Goal: Information Seeking & Learning: Learn about a topic

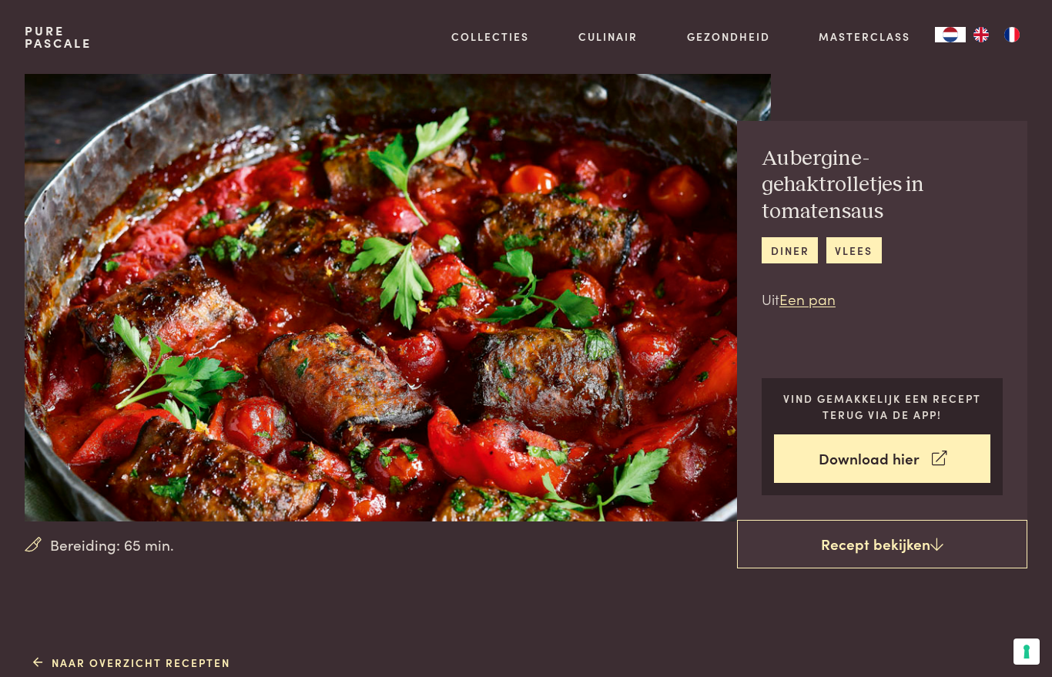
click at [875, 470] on link "Download hier" at bounding box center [882, 458] width 216 height 49
click at [475, 231] on link "Inspiratie" at bounding box center [570, 223] width 261 height 16
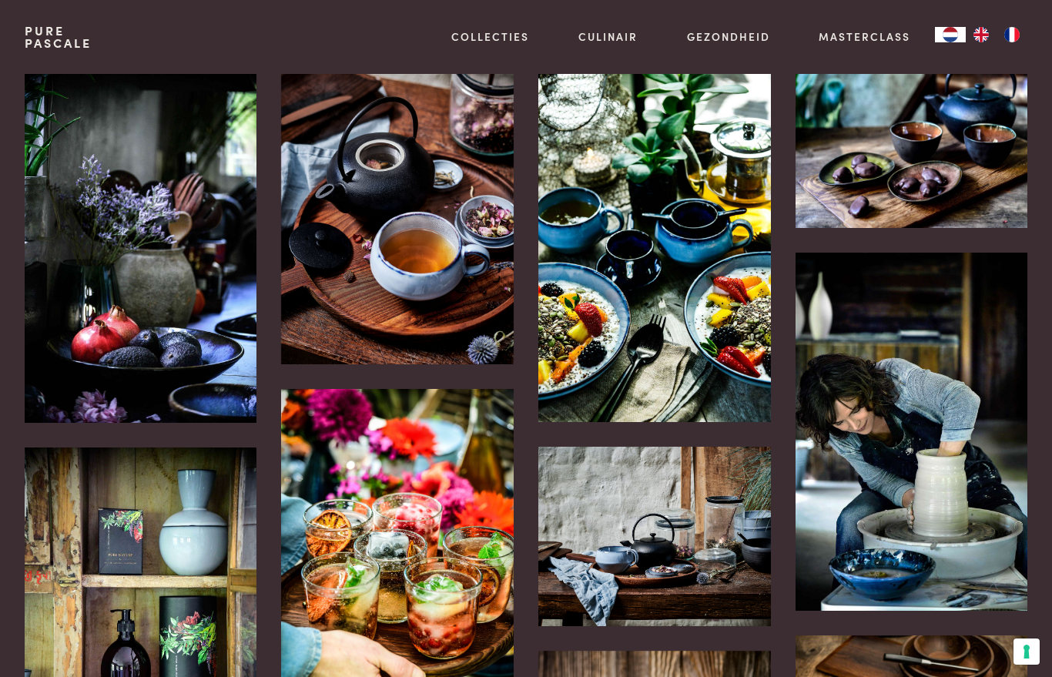
click at [874, 38] on link "Masterclass" at bounding box center [864, 36] width 92 height 16
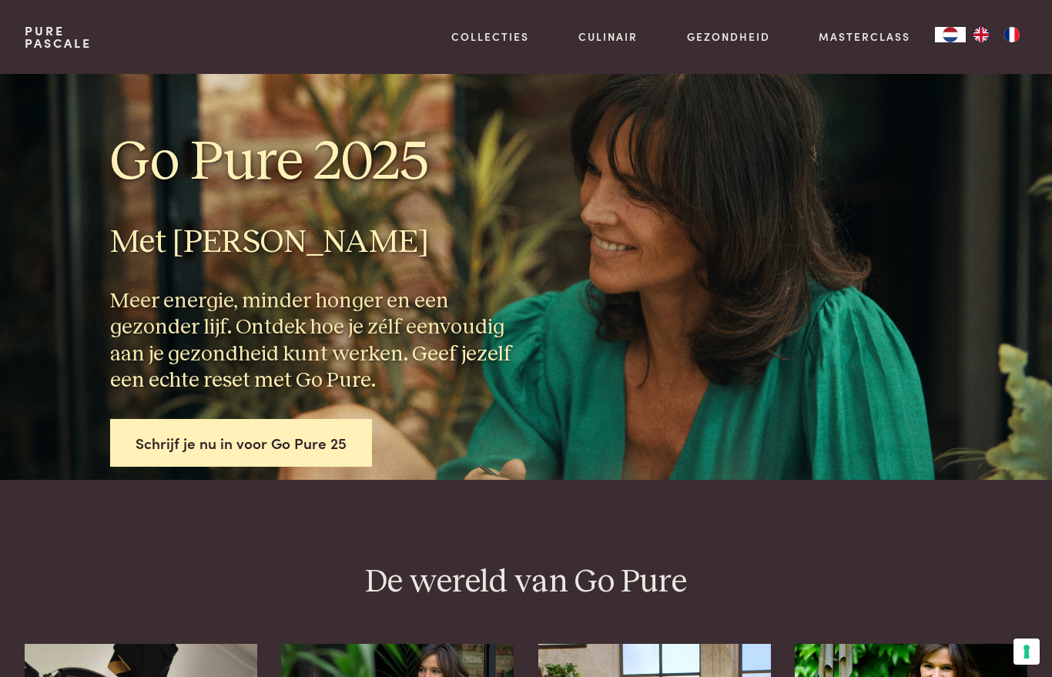
click at [552, 319] on link "Alles van Collecties" at bounding box center [526, 317] width 172 height 16
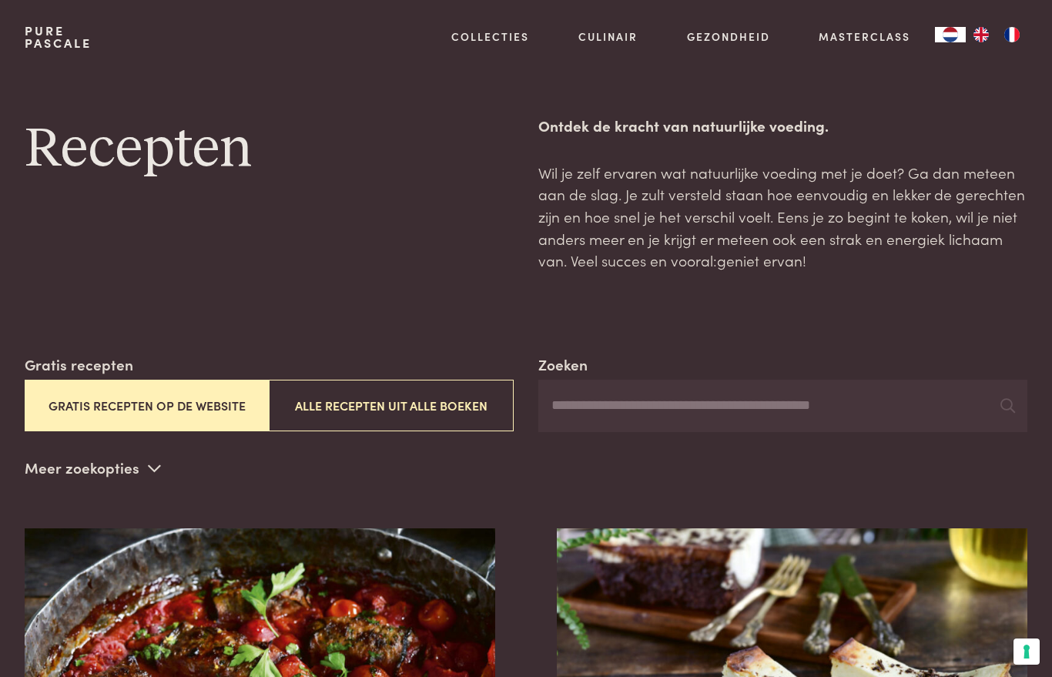
click at [473, 402] on button "Alle recepten uit alle boeken" at bounding box center [391, 406] width 245 height 52
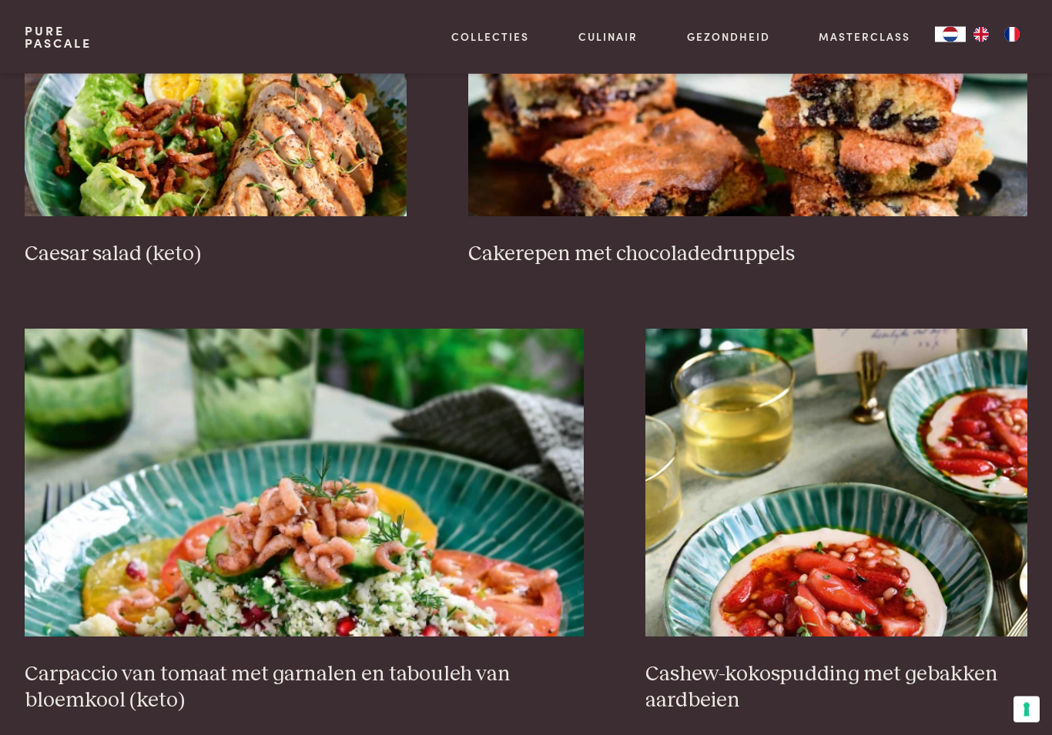
scroll to position [2356, 0]
click at [426, 614] on img at bounding box center [304, 482] width 559 height 308
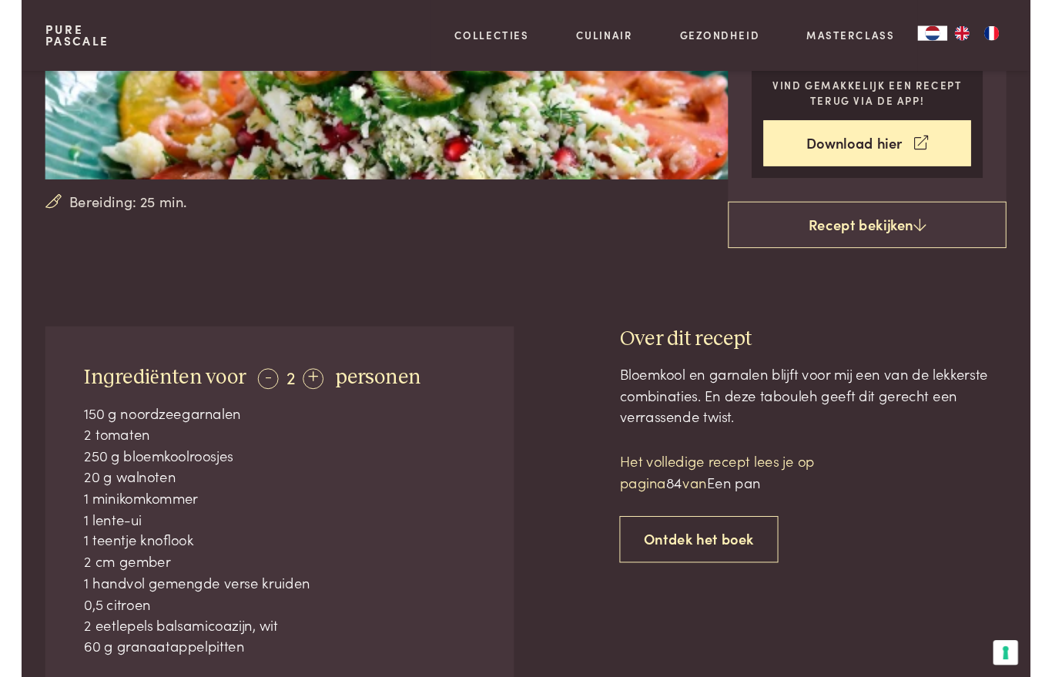
scroll to position [363, 0]
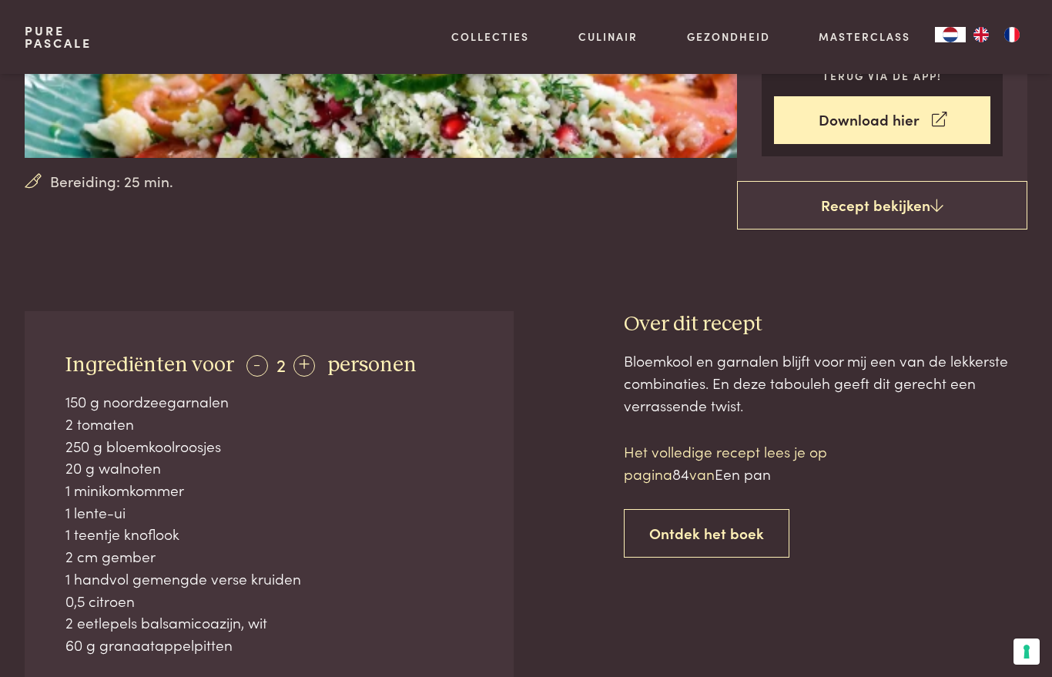
click at [902, 207] on link "Recept bekijken" at bounding box center [882, 205] width 290 height 49
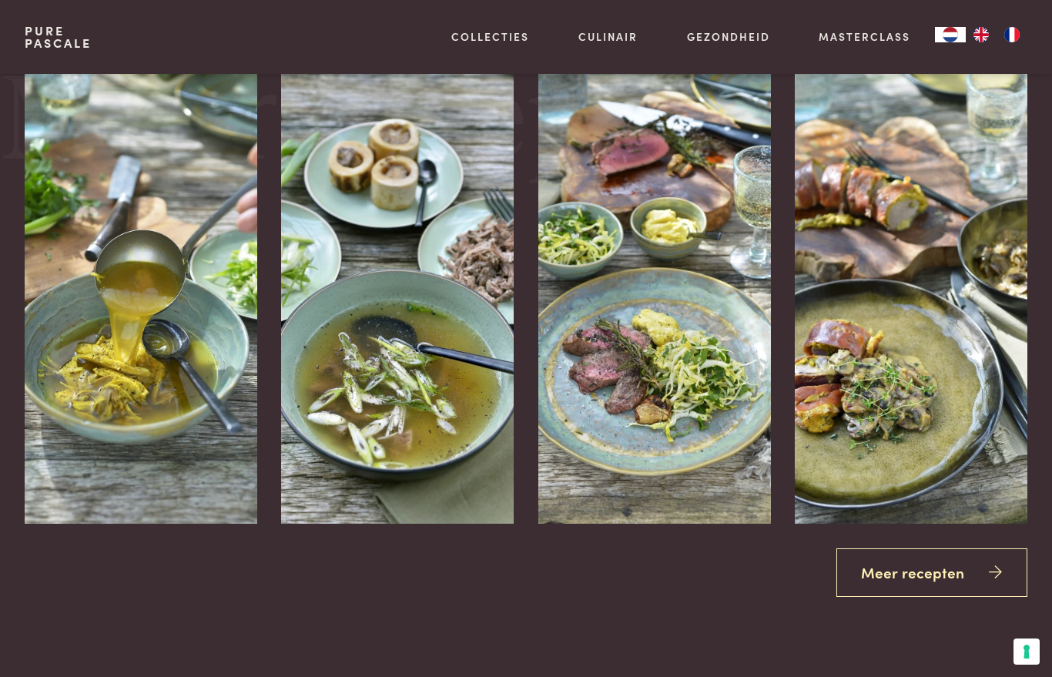
scroll to position [2120, 0]
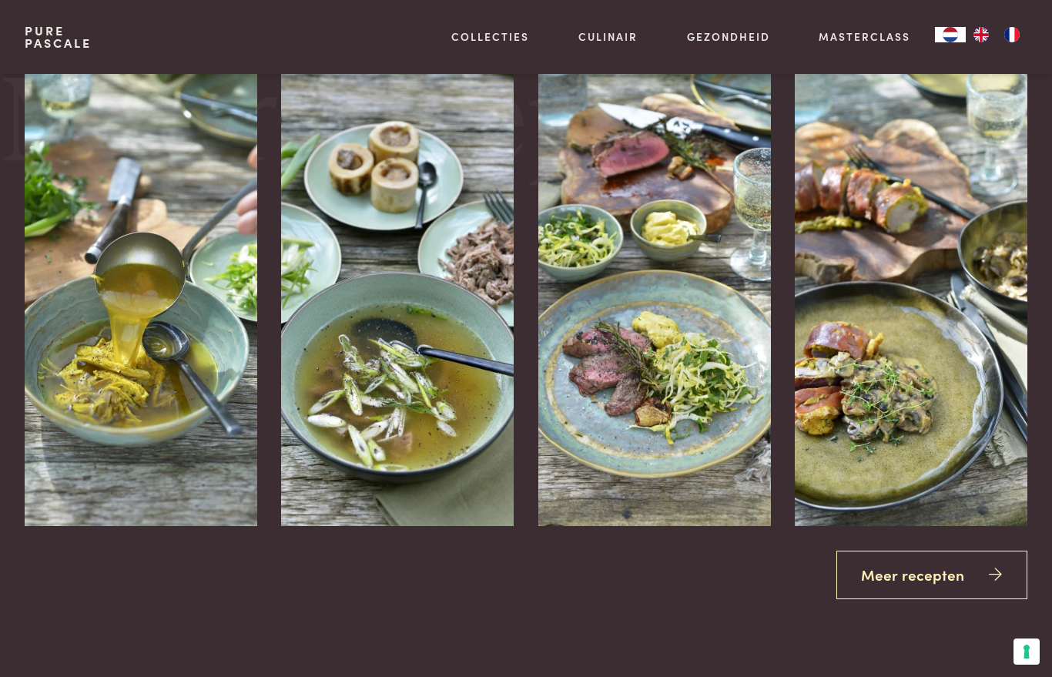
click at [899, 550] on link "Meer recepten" at bounding box center [932, 574] width 192 height 49
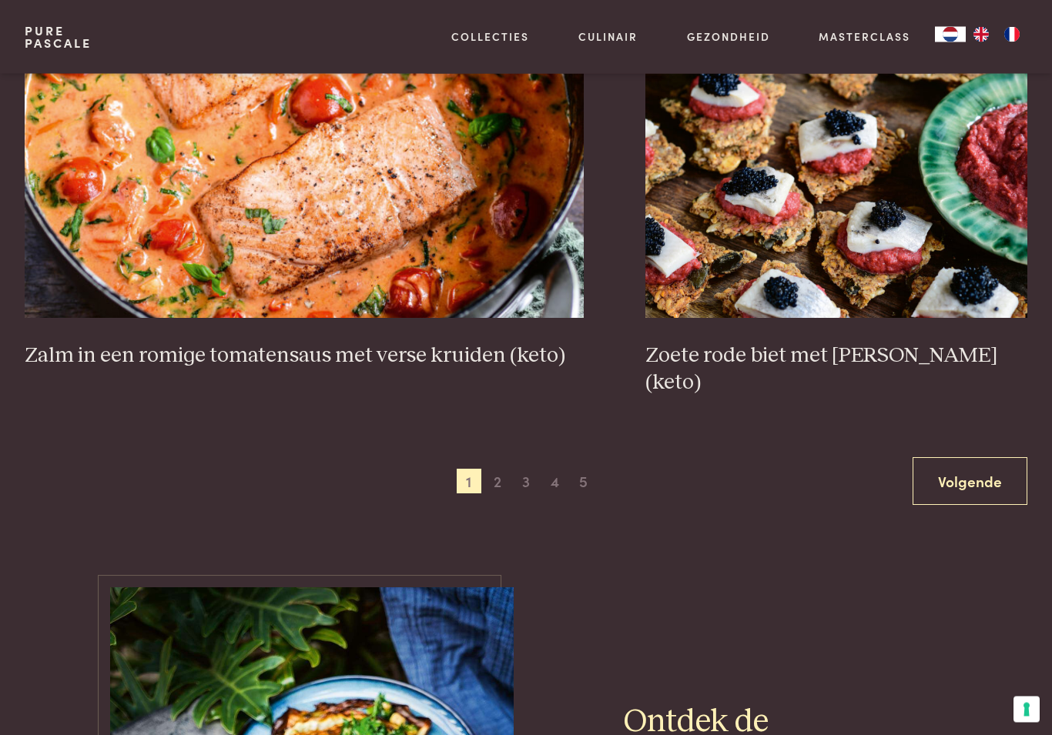
scroll to position [2699, 0]
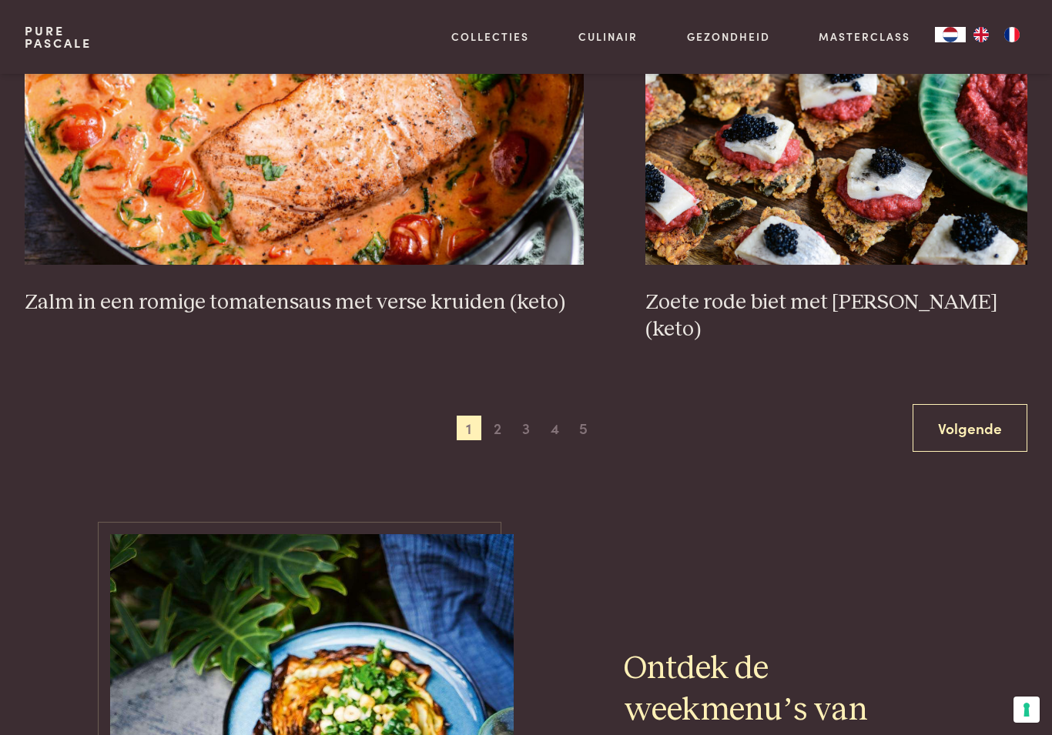
click at [503, 416] on span "2" at bounding box center [497, 428] width 25 height 25
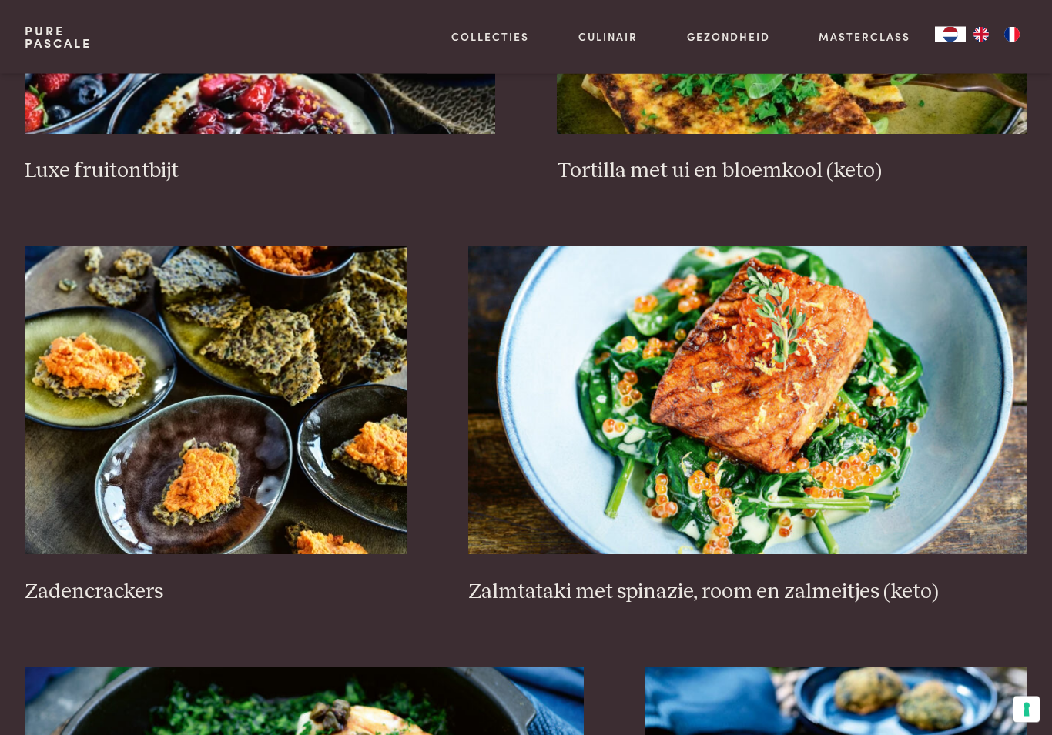
scroll to position [2026, 0]
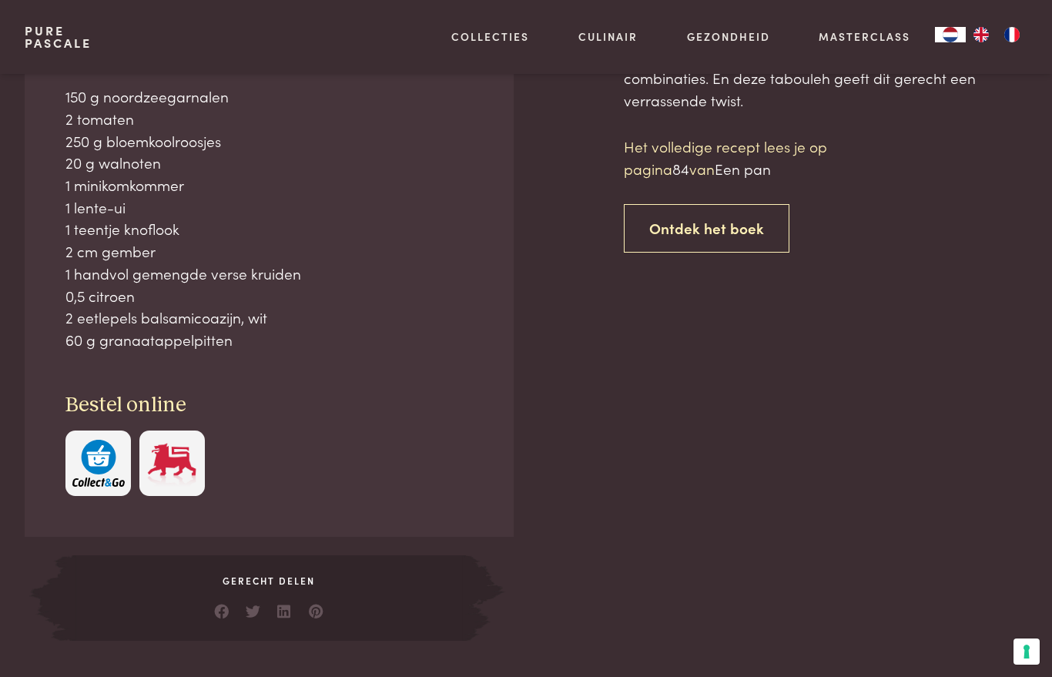
scroll to position [669, 0]
click at [652, 143] on p "Het volledige recept lees je op pagina 84 van Een pan" at bounding box center [755, 157] width 262 height 44
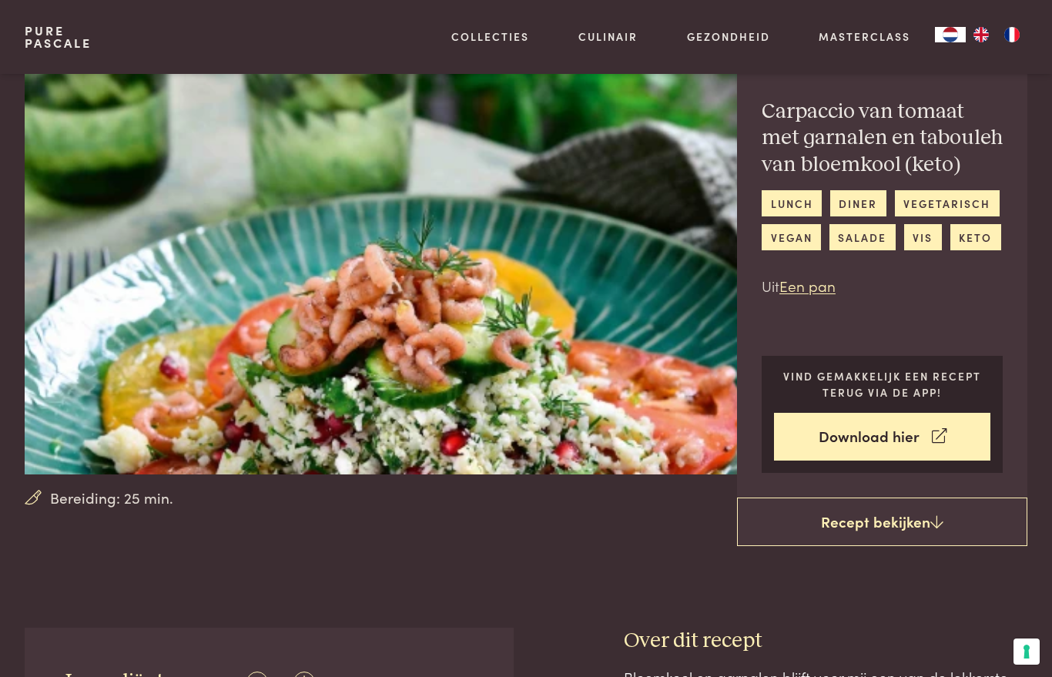
scroll to position [44, 0]
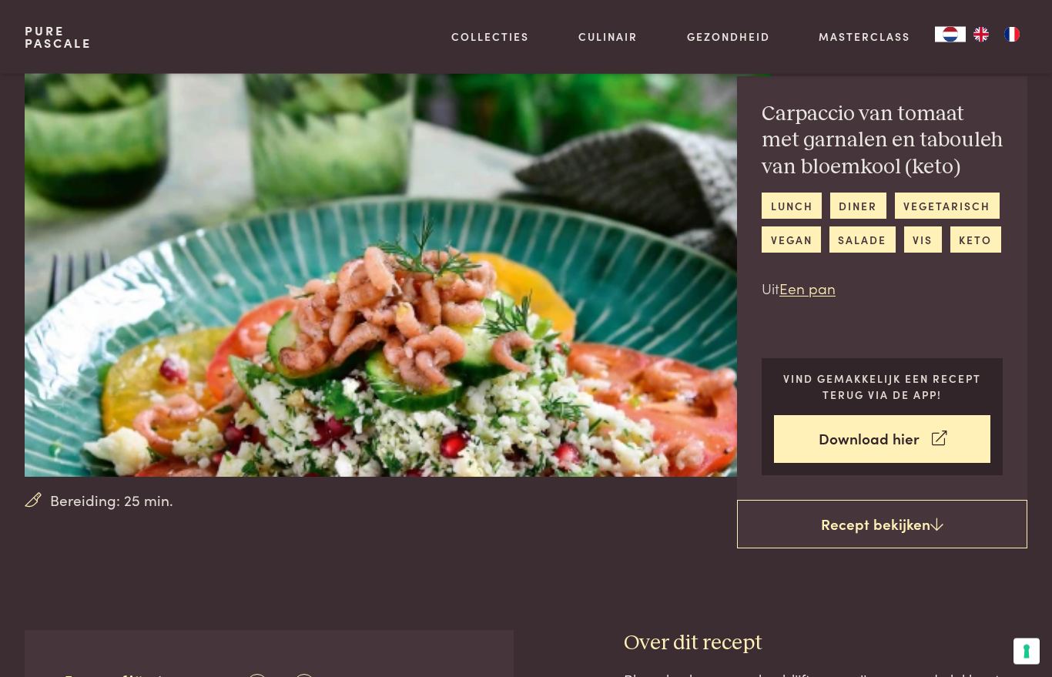
click at [798, 202] on link "lunch" at bounding box center [791, 205] width 60 height 25
